Goal: Information Seeking & Learning: Understand process/instructions

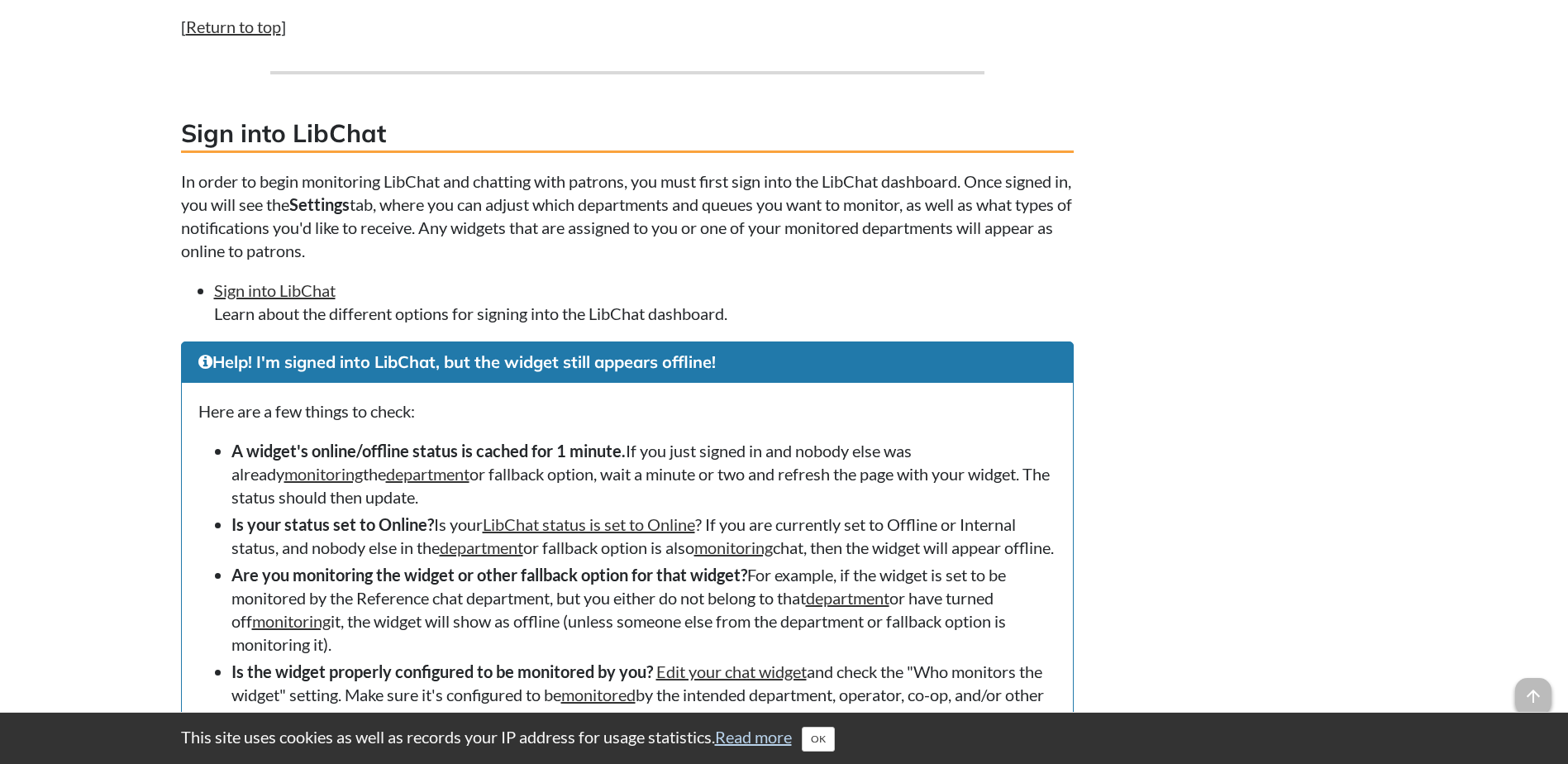
scroll to position [1902, 0]
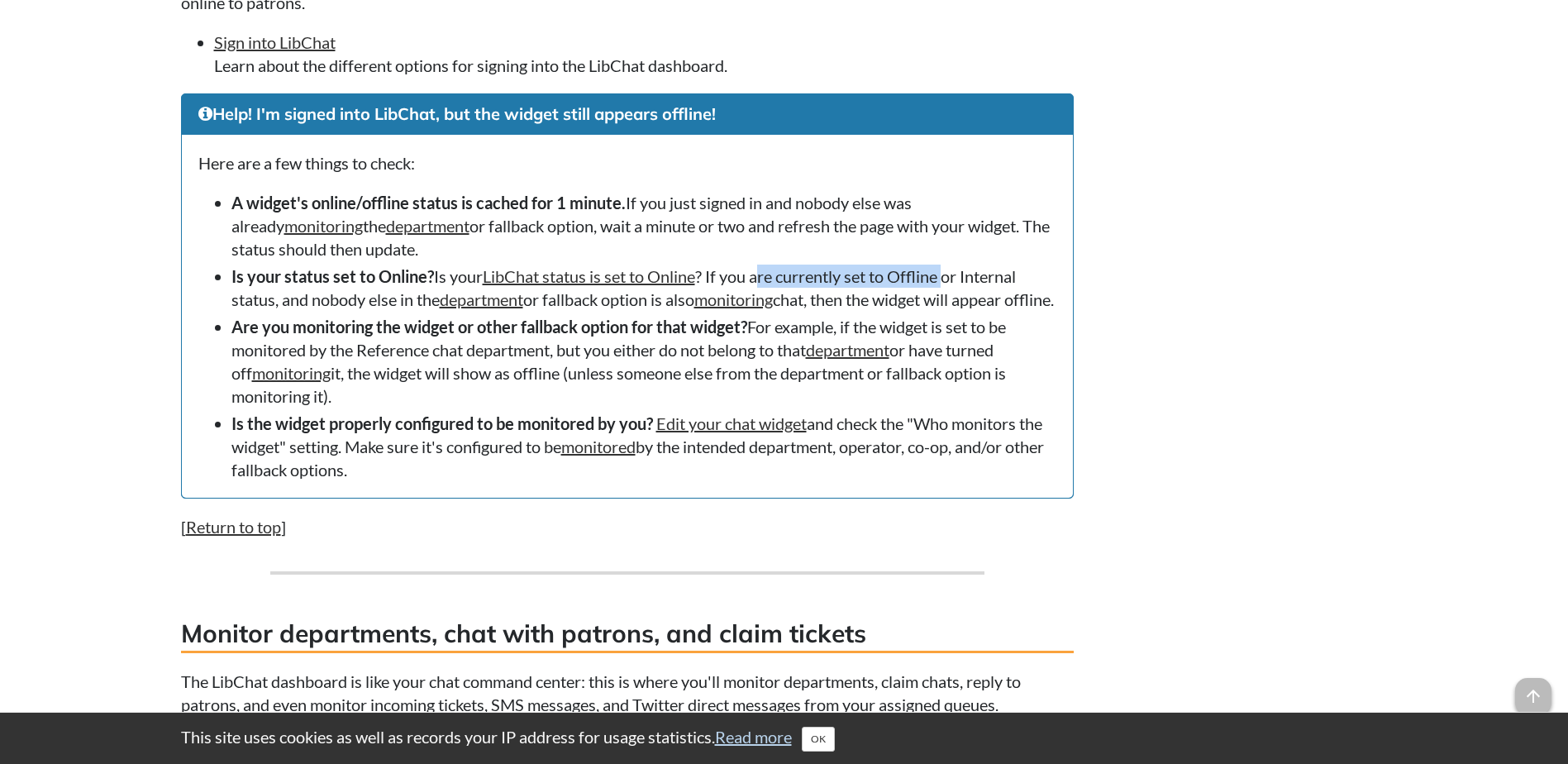
drag, startPoint x: 857, startPoint y: 274, endPoint x: 951, endPoint y: 278, distance: 94.1
click at [952, 278] on li "Is your status set to Online? Is your LibChat status is set to Online ? If you …" at bounding box center [644, 288] width 824 height 46
drag, startPoint x: 951, startPoint y: 278, endPoint x: 842, endPoint y: 282, distance: 109.1
click at [842, 282] on li "Is your status set to Online? Is your LibChat status is set to Online ? If you …" at bounding box center [644, 288] width 824 height 46
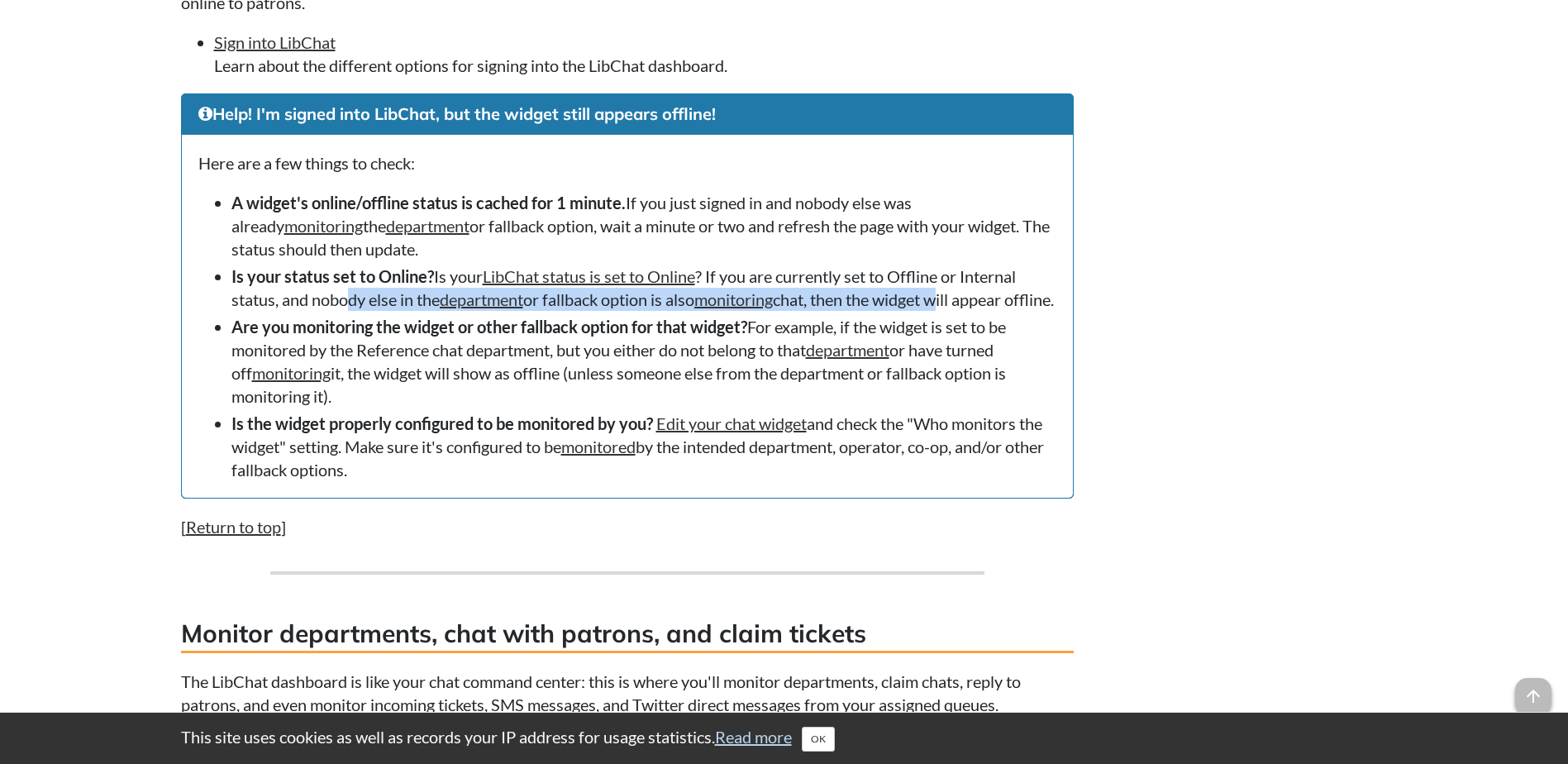
drag, startPoint x: 354, startPoint y: 296, endPoint x: 951, endPoint y: 299, distance: 597.0
click at [951, 299] on li "Is your status set to Online? Is your LibChat status is set to Online ? If you …" at bounding box center [644, 288] width 824 height 46
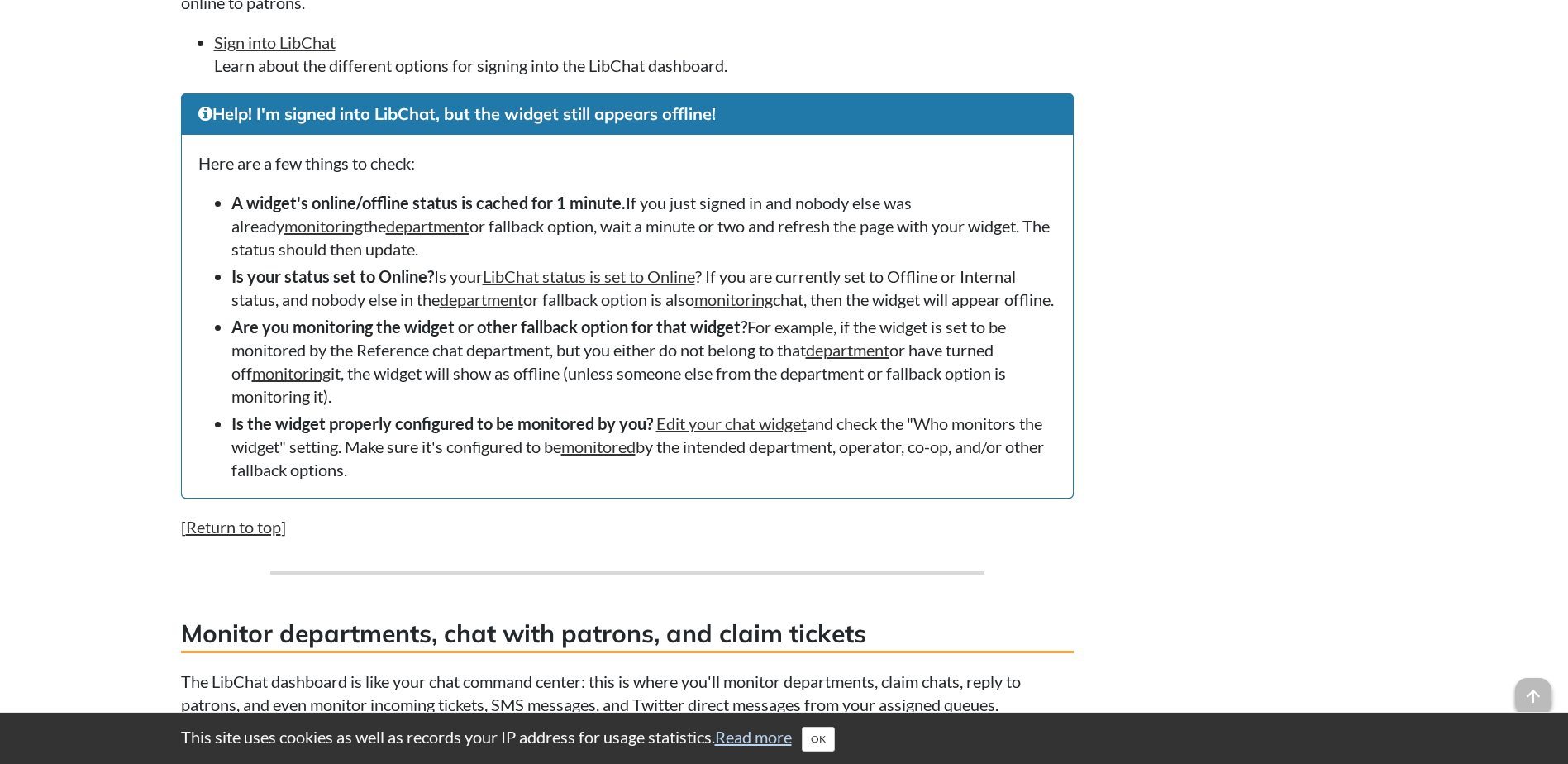
drag, startPoint x: 951, startPoint y: 299, endPoint x: 871, endPoint y: 334, distance: 87.3
click at [871, 311] on li "Is your status set to Online? Is your LibChat status is set to Online ? If you …" at bounding box center [644, 288] width 824 height 46
drag, startPoint x: 231, startPoint y: 158, endPoint x: 439, endPoint y: 161, distance: 208.0
click at [439, 161] on p "Here are a few things to check:" at bounding box center [627, 163] width 857 height 23
drag, startPoint x: 439, startPoint y: 161, endPoint x: 302, endPoint y: 173, distance: 137.5
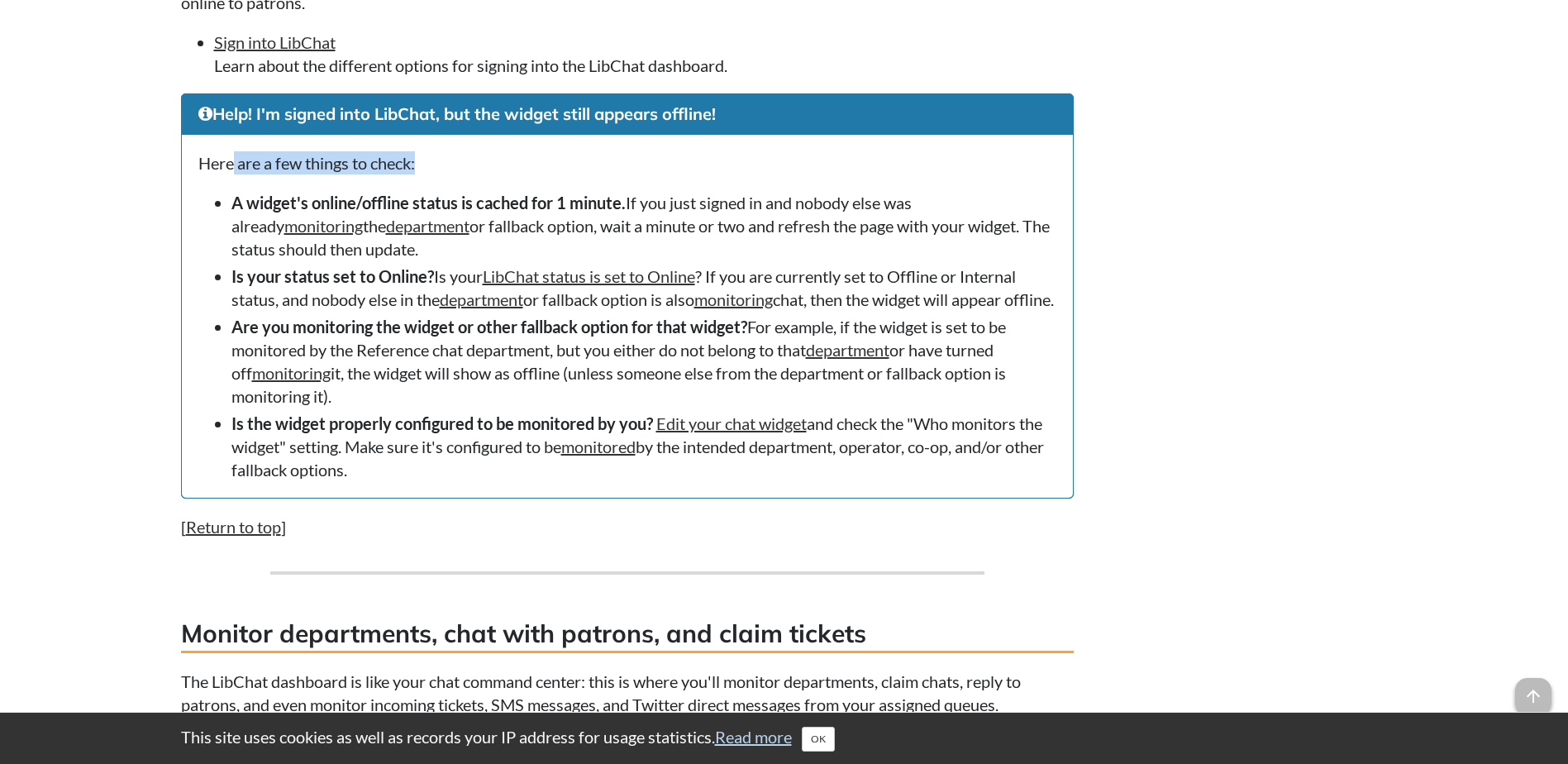
click at [302, 173] on p "Here are a few things to check:" at bounding box center [627, 163] width 857 height 23
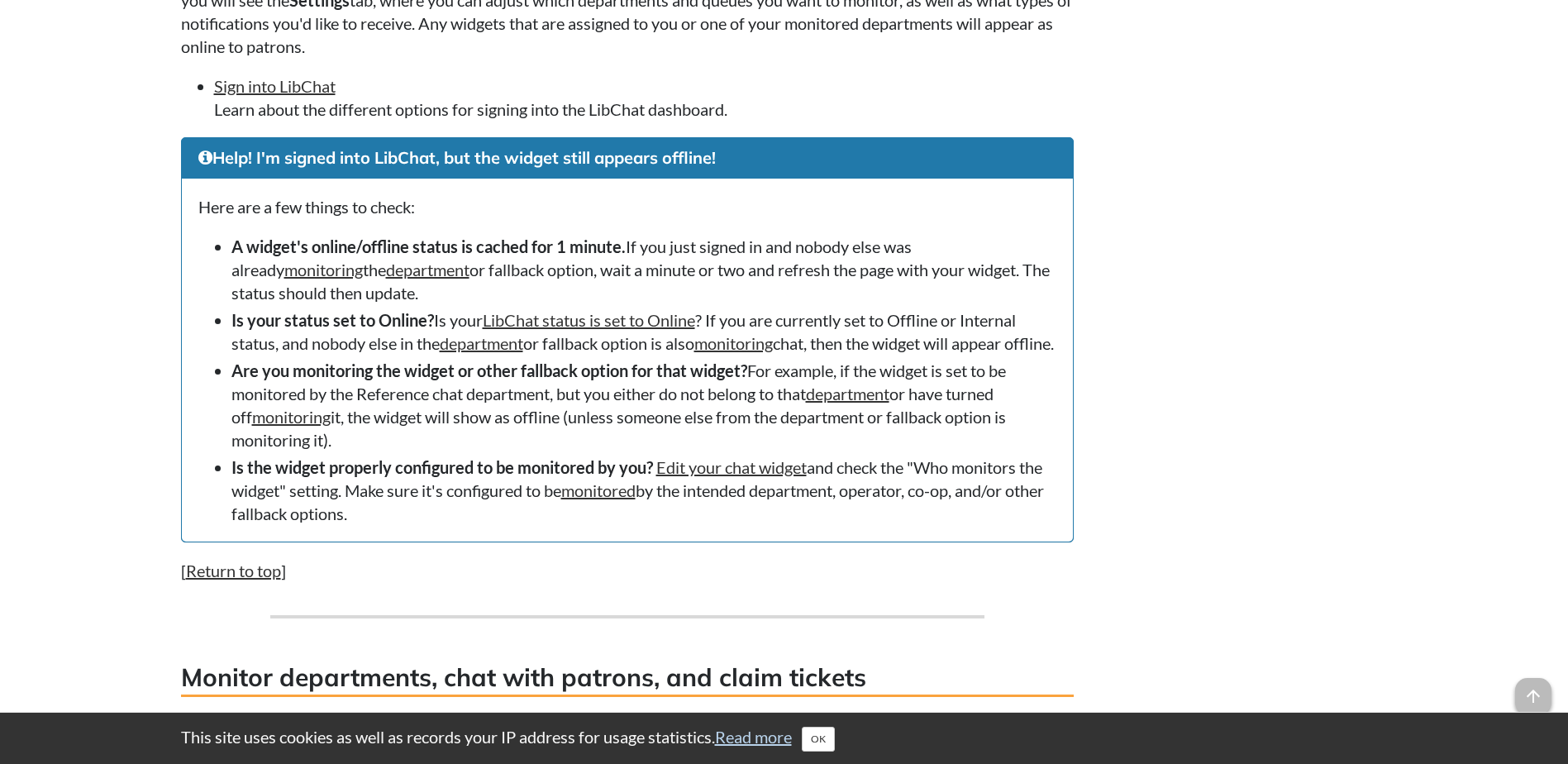
scroll to position [1819, 0]
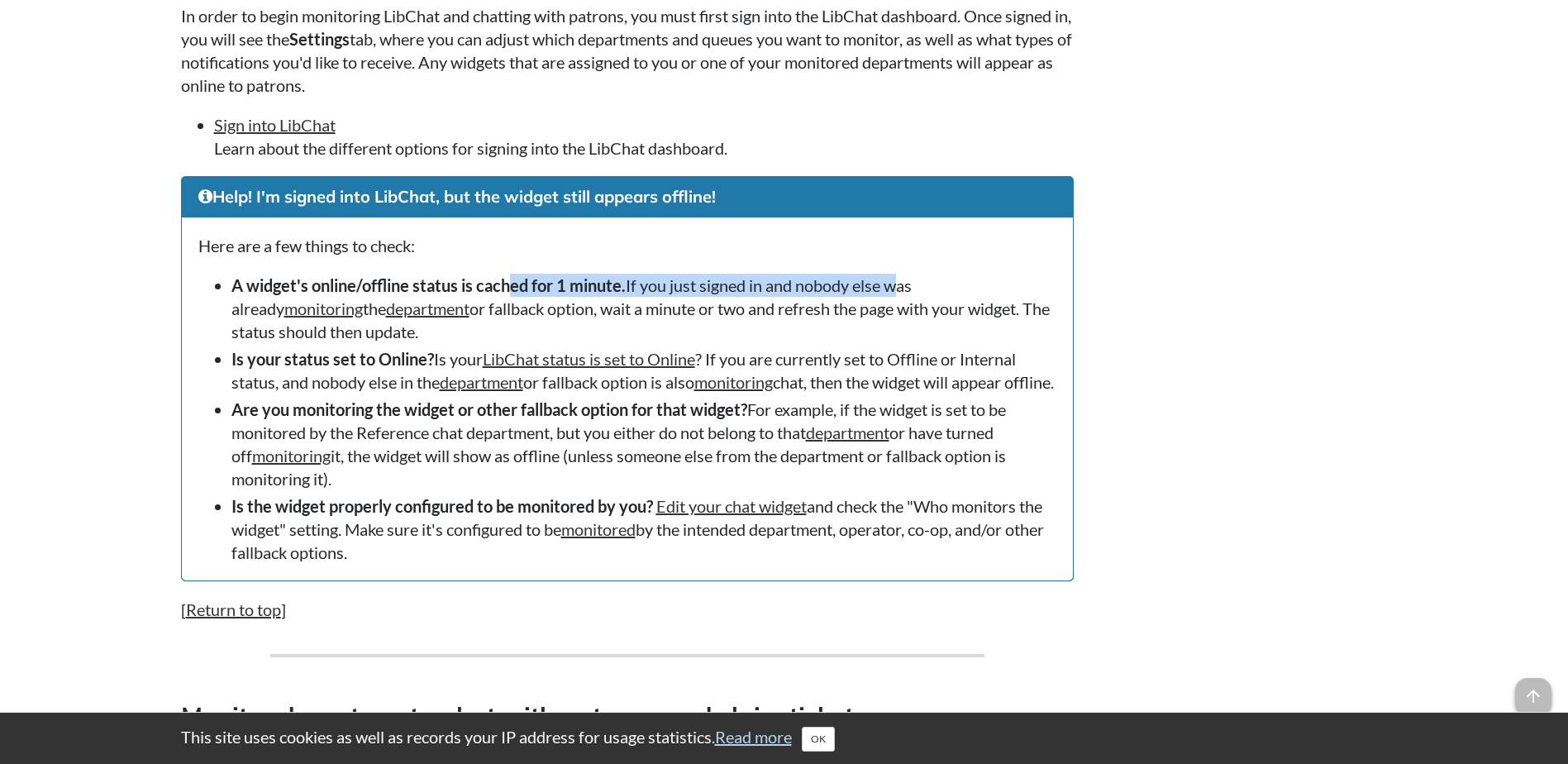
drag, startPoint x: 513, startPoint y: 286, endPoint x: 889, endPoint y: 287, distance: 376.0
click at [889, 287] on li "A widget's online/offline status is cached for 1 minute. If you just signed in …" at bounding box center [644, 309] width 824 height 70
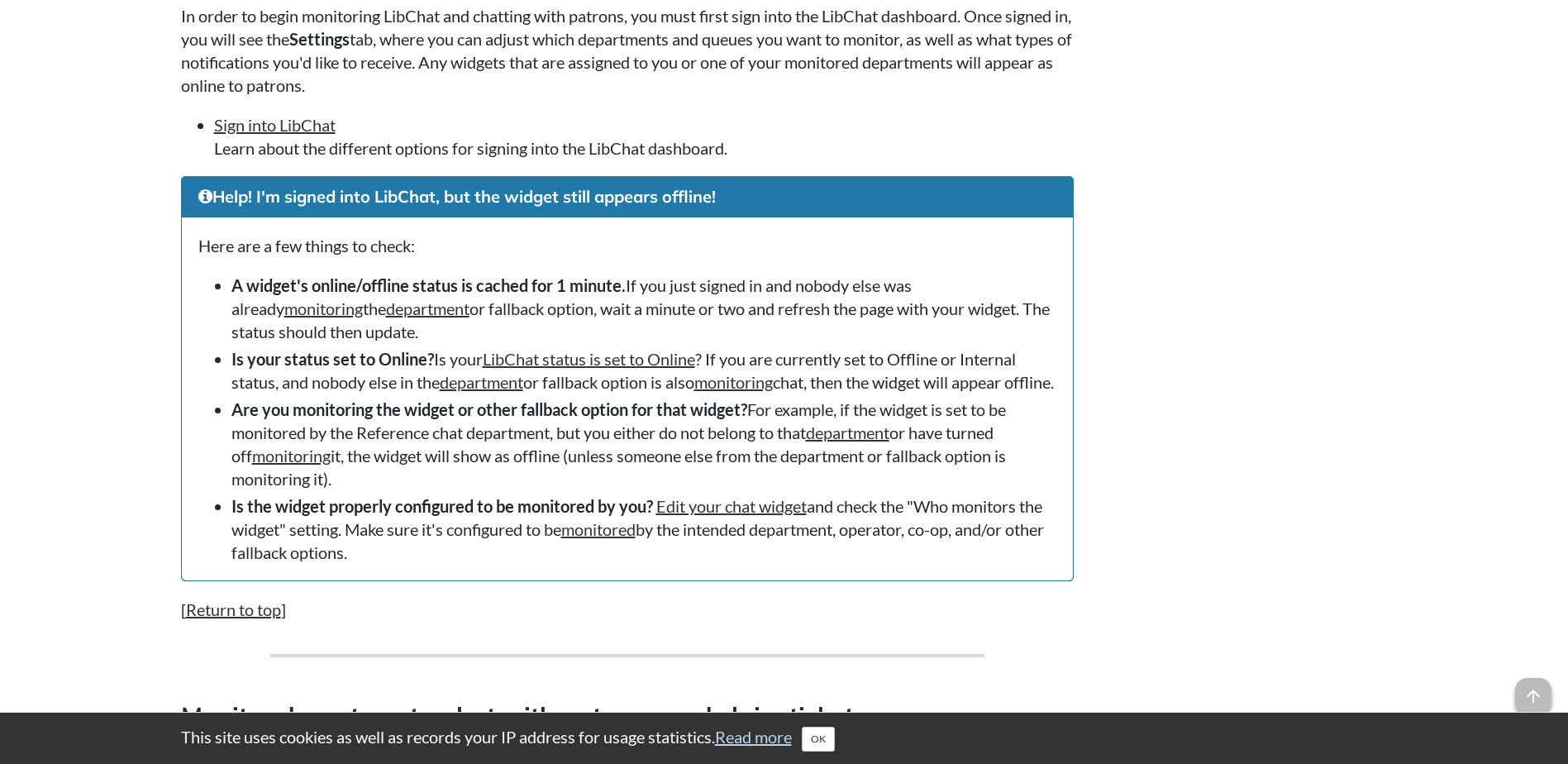
drag, startPoint x: 889, startPoint y: 287, endPoint x: 718, endPoint y: 300, distance: 171.5
click at [718, 300] on li "A widget's online/offline status is cached for 1 minute. If you just signed in …" at bounding box center [644, 309] width 824 height 70
drag, startPoint x: 493, startPoint y: 310, endPoint x: 854, endPoint y: 312, distance: 361.0
click at [854, 312] on li "A widget's online/offline status is cached for 1 minute. If you just signed in …" at bounding box center [644, 309] width 824 height 70
drag, startPoint x: 854, startPoint y: 312, endPoint x: 729, endPoint y: 312, distance: 125.0
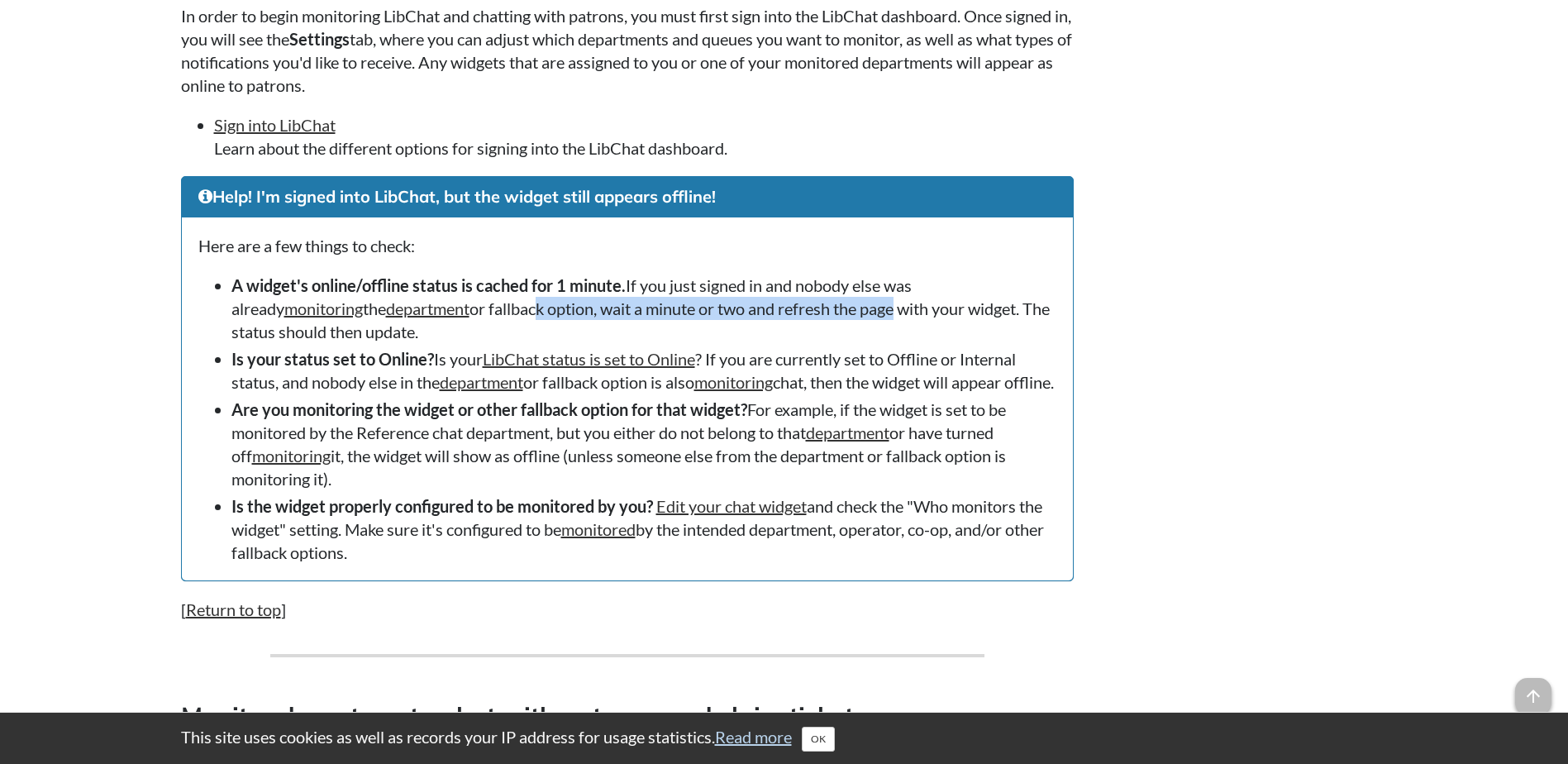
click at [729, 312] on li "A widget's online/offline status is cached for 1 minute. If you just signed in …" at bounding box center [644, 309] width 824 height 70
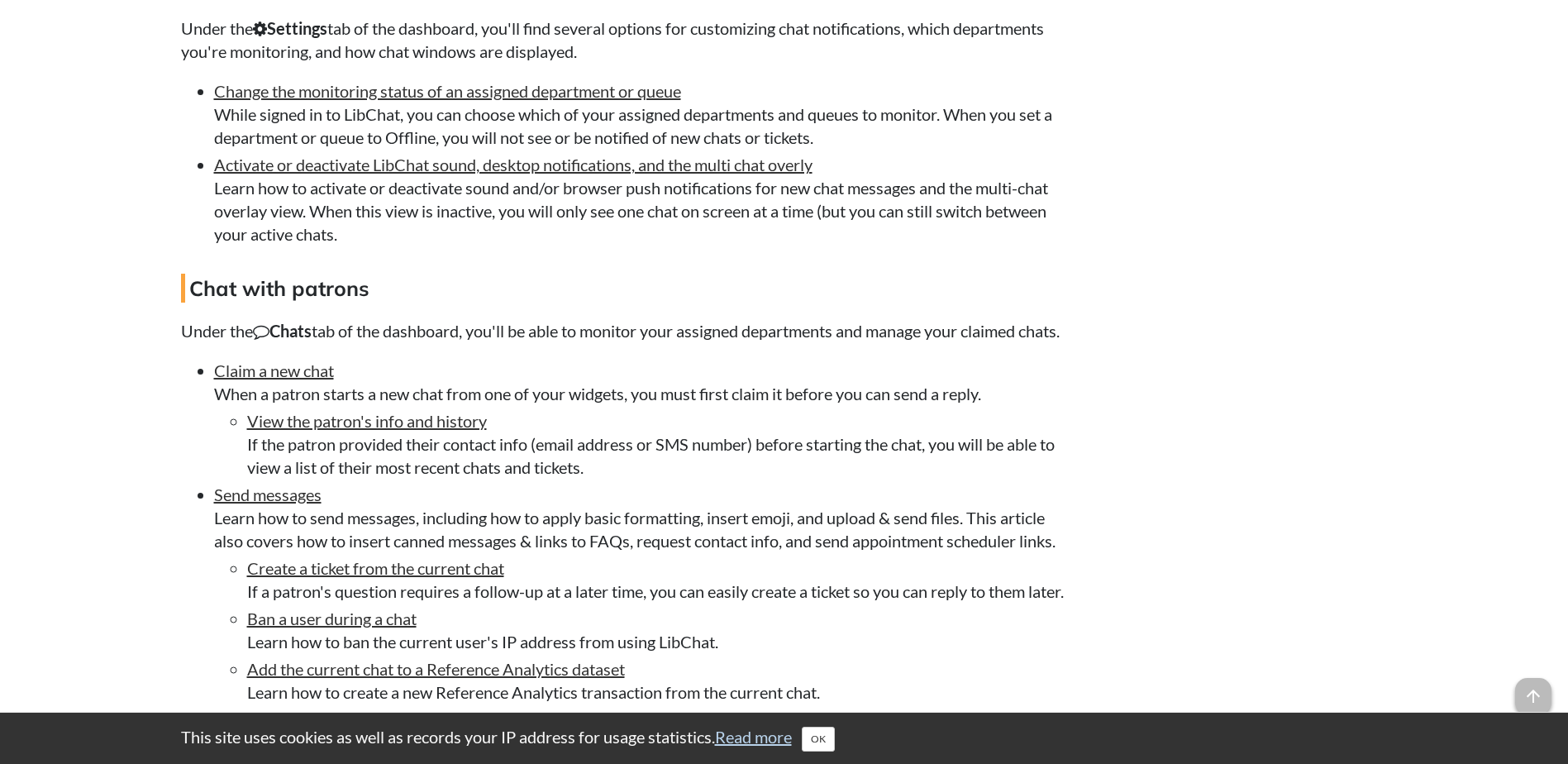
scroll to position [3391, 0]
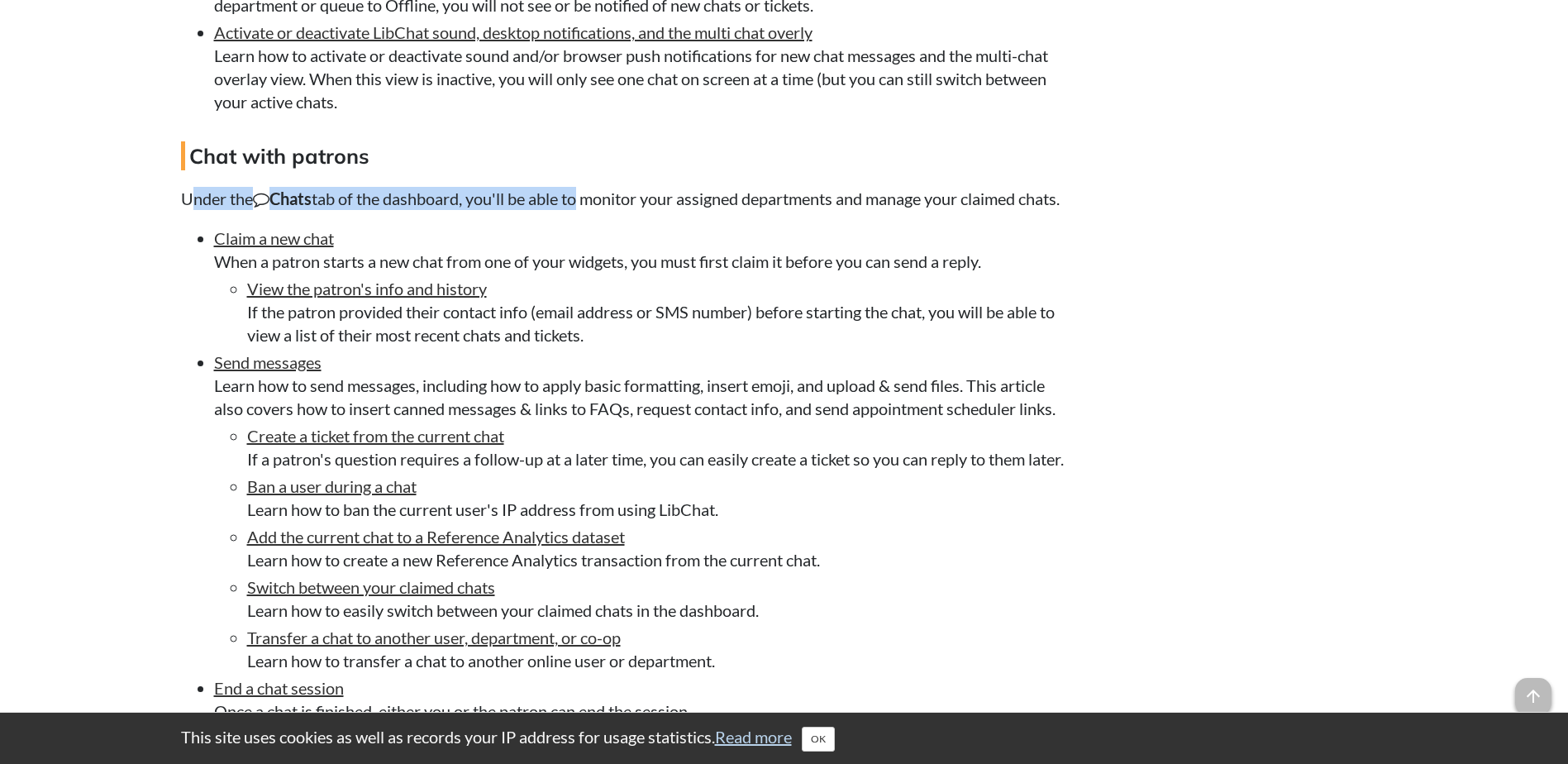
drag, startPoint x: 446, startPoint y: 228, endPoint x: 603, endPoint y: 225, distance: 157.0
click at [603, 210] on p "Under the Chats tab of the dashboard, you'll be able to monitor your assigned d…" at bounding box center [627, 198] width 892 height 23
click at [406, 279] on li "Claim a new chat When a patron starts a new chat from one of your widgets, you …" at bounding box center [643, 287] width 859 height 120
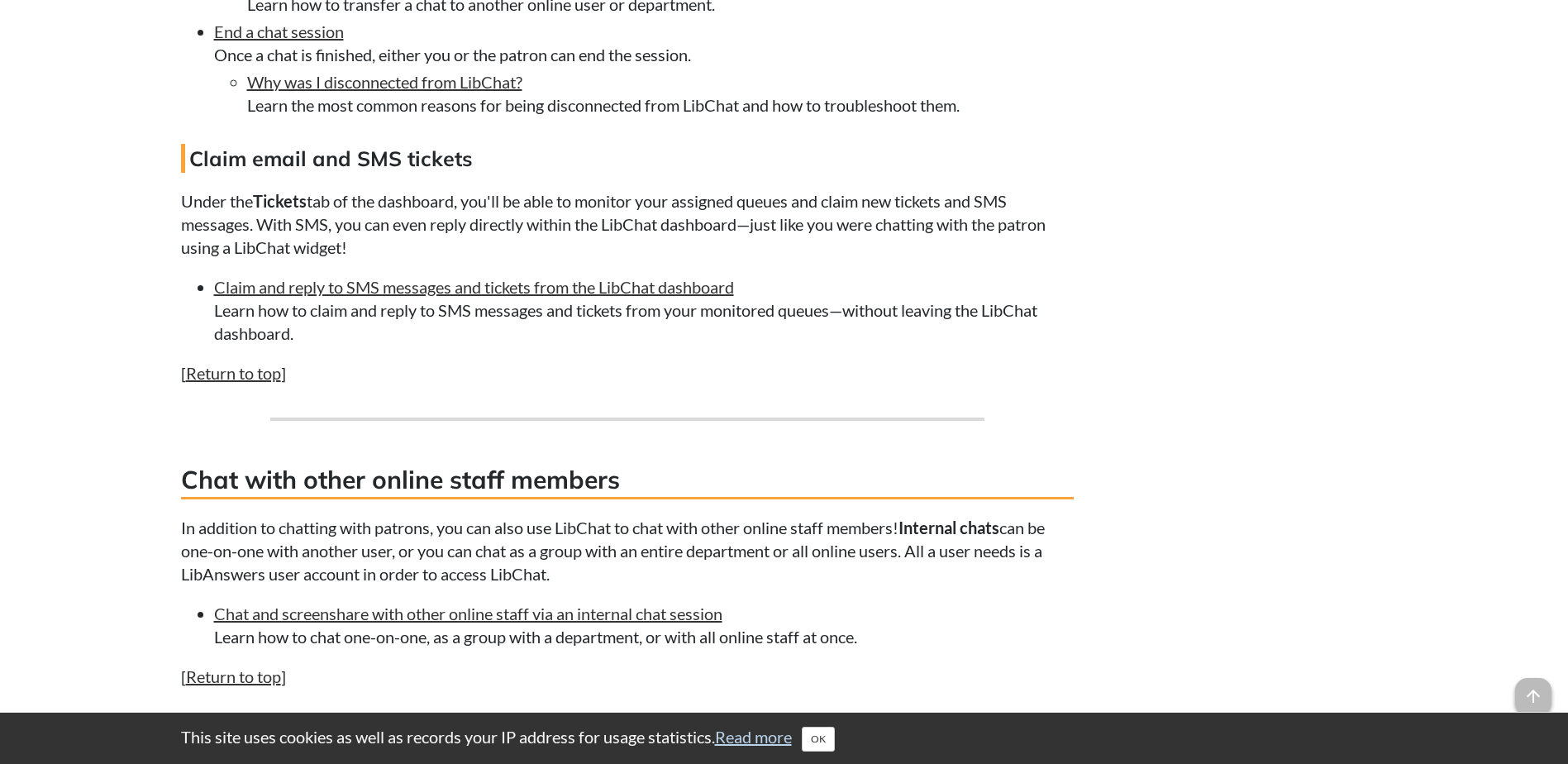
scroll to position [4052, 0]
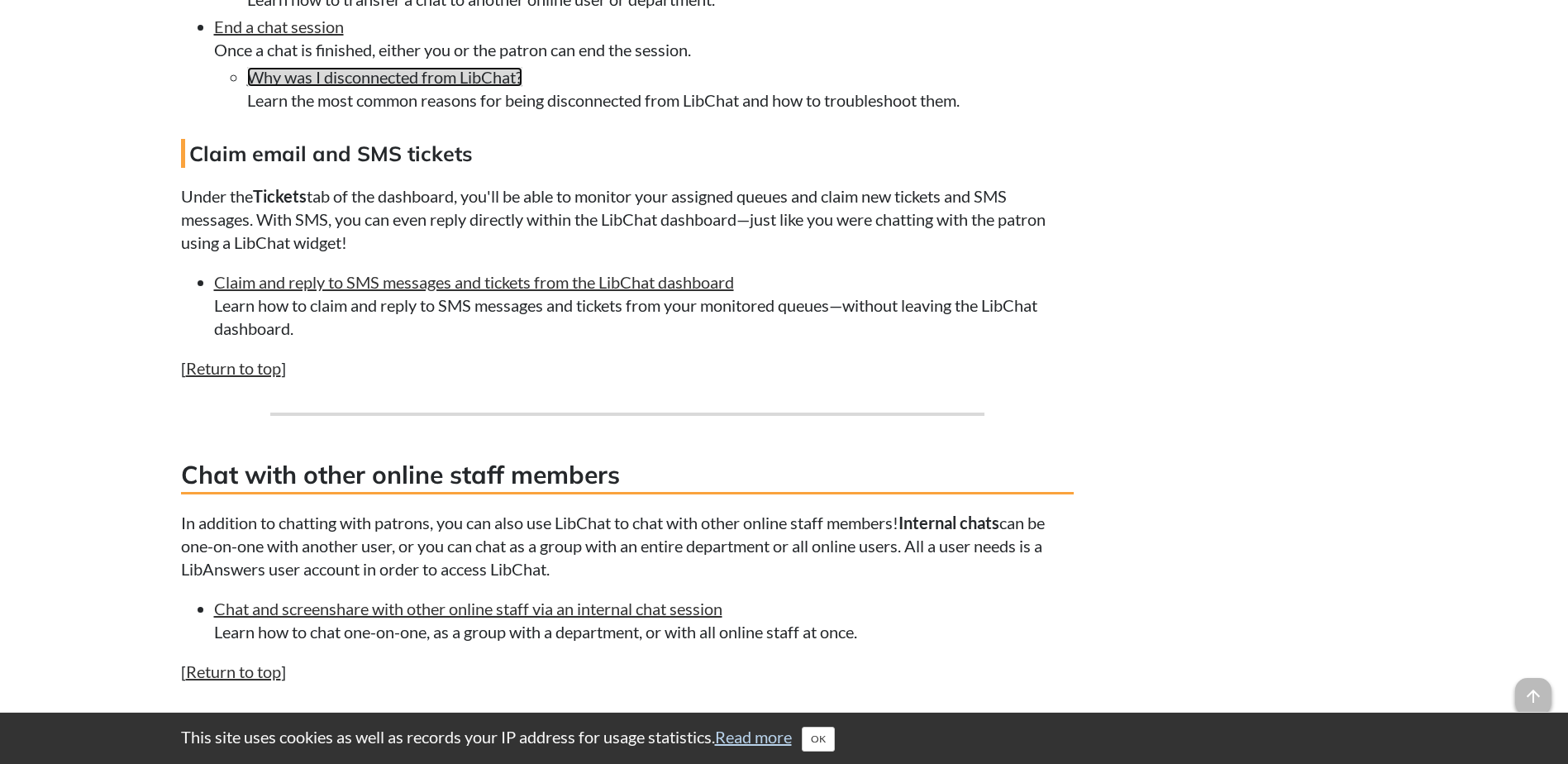
click at [384, 87] on link "Why was I disconnected from LibChat?" at bounding box center [385, 77] width 275 height 20
